Goal: Task Accomplishment & Management: Use online tool/utility

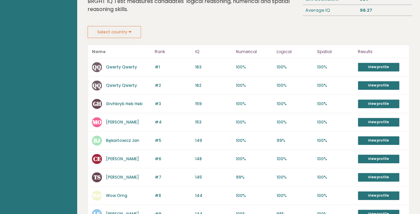
scroll to position [102, 0]
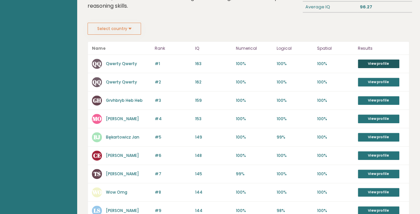
click at [390, 61] on link "View profile" at bounding box center [378, 64] width 41 height 9
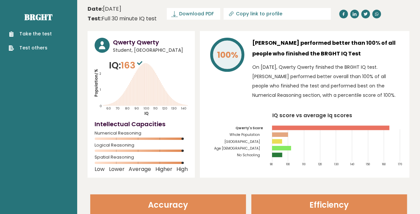
click at [30, 34] on link "Take the test" at bounding box center [30, 33] width 43 height 7
